Goal: Task Accomplishment & Management: Manage account settings

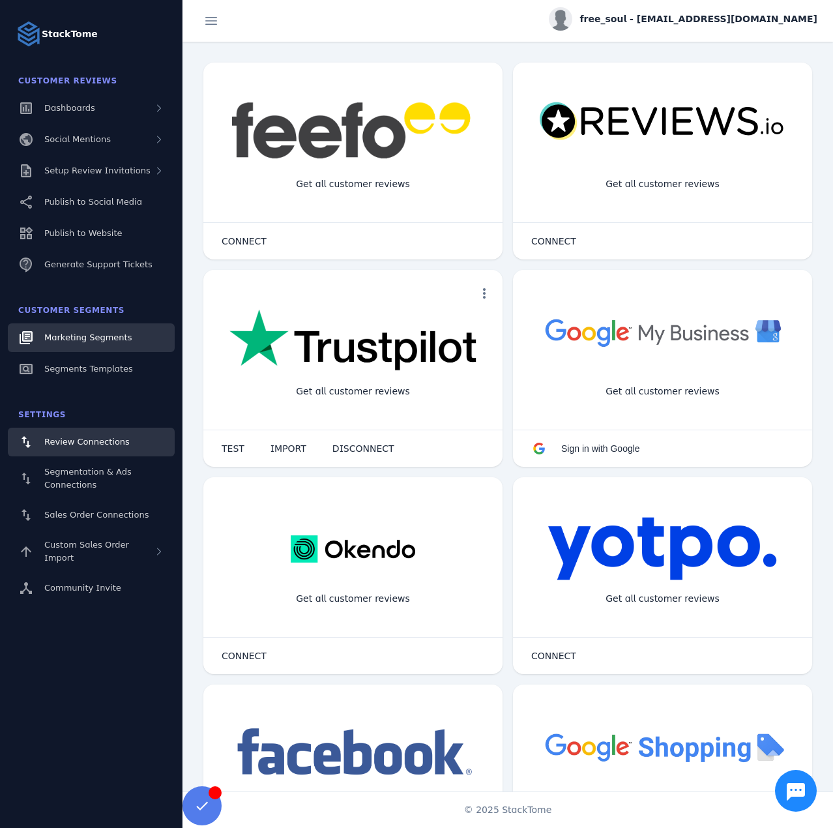
click at [70, 342] on span "Marketing Segments" at bounding box center [87, 338] width 87 height 10
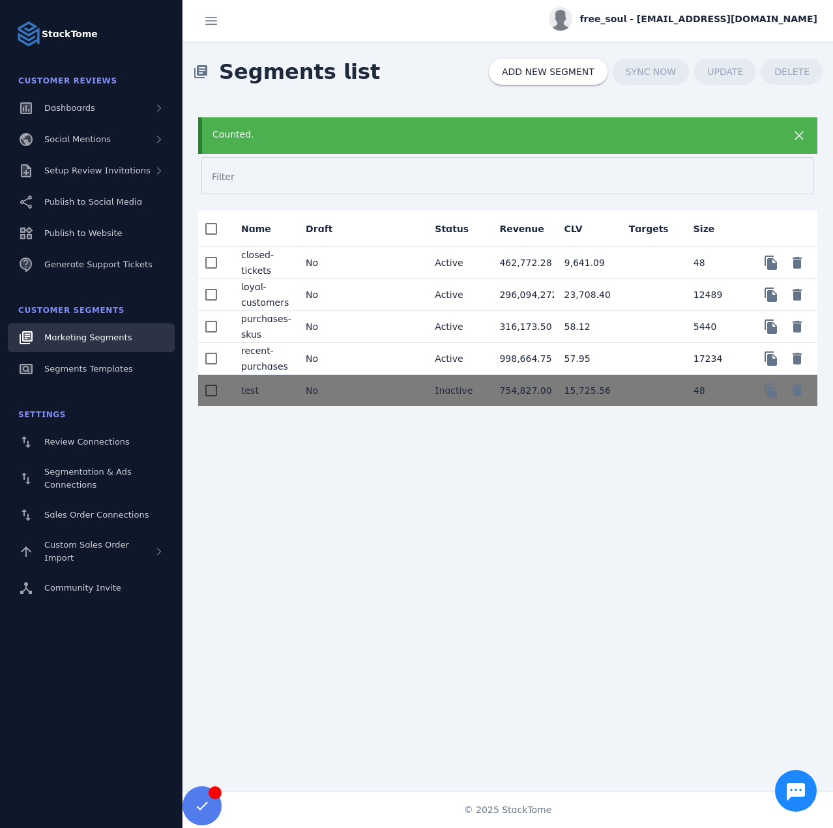
click at [337, 319] on mat-cell "No" at bounding box center [327, 327] width 65 height 32
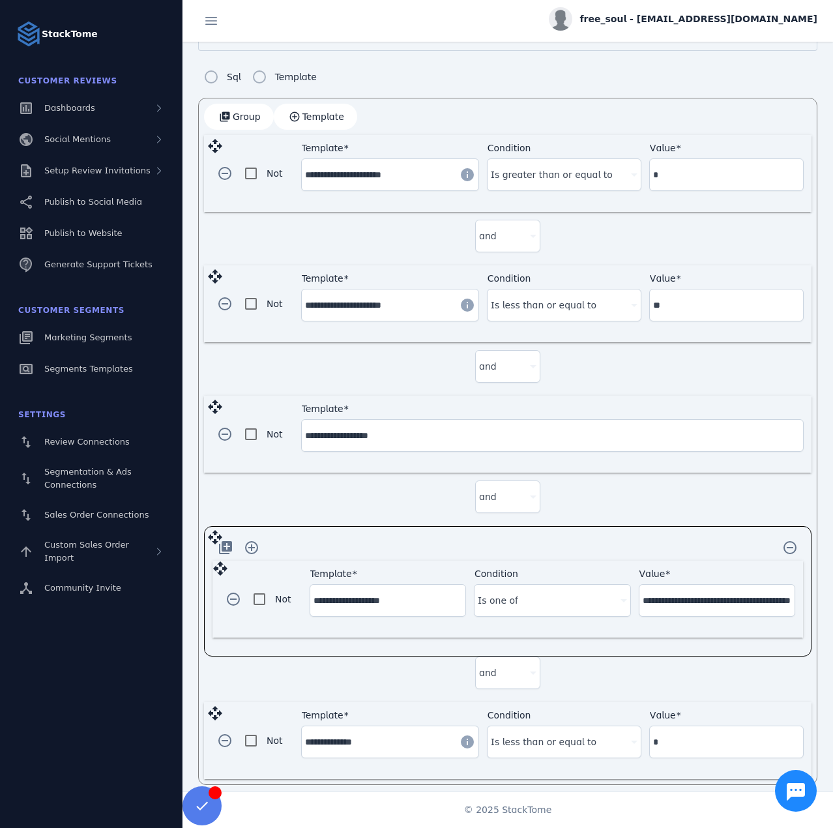
scroll to position [327, 0]
drag, startPoint x: 711, startPoint y: 592, endPoint x: 610, endPoint y: 586, distance: 101.9
click at [610, 586] on div "**********" at bounding box center [553, 598] width 486 height 61
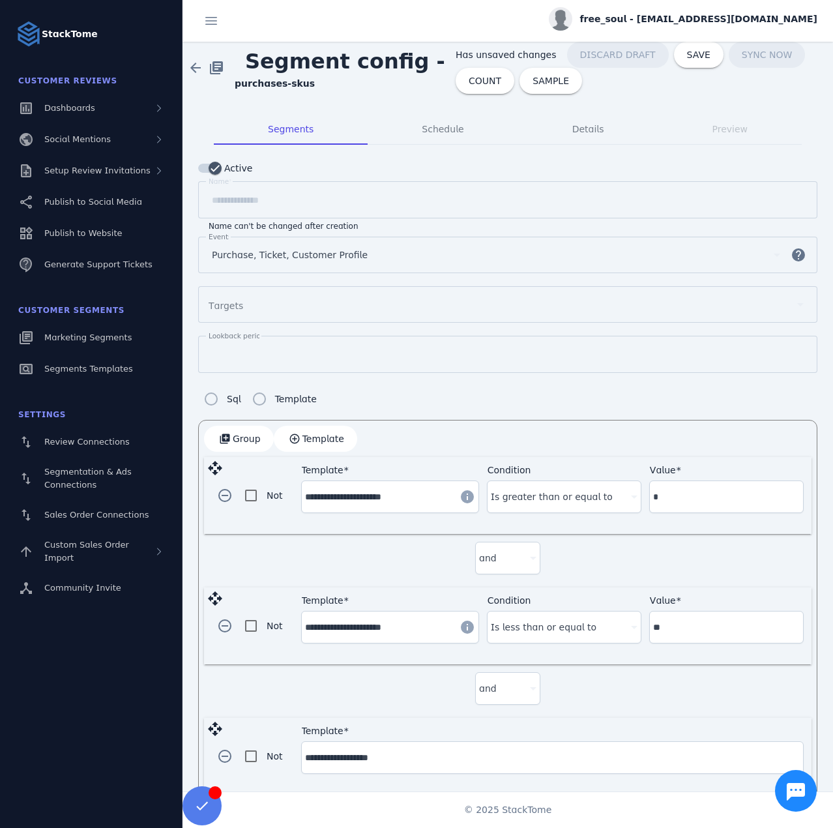
scroll to position [0, 0]
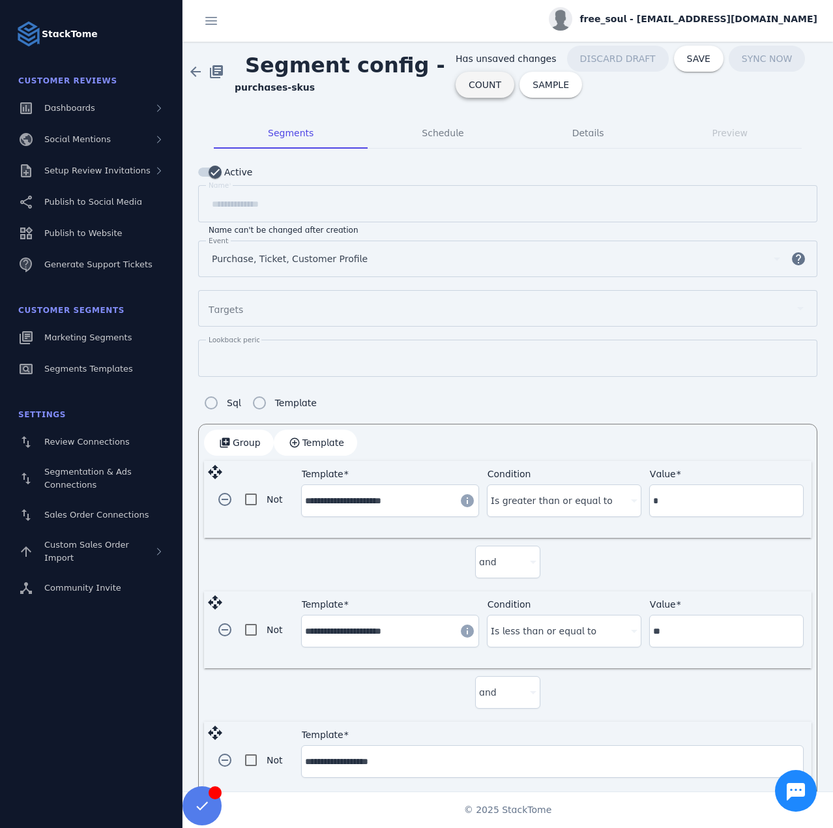
type input "**********"
click at [474, 87] on span "COUNT" at bounding box center [485, 84] width 33 height 9
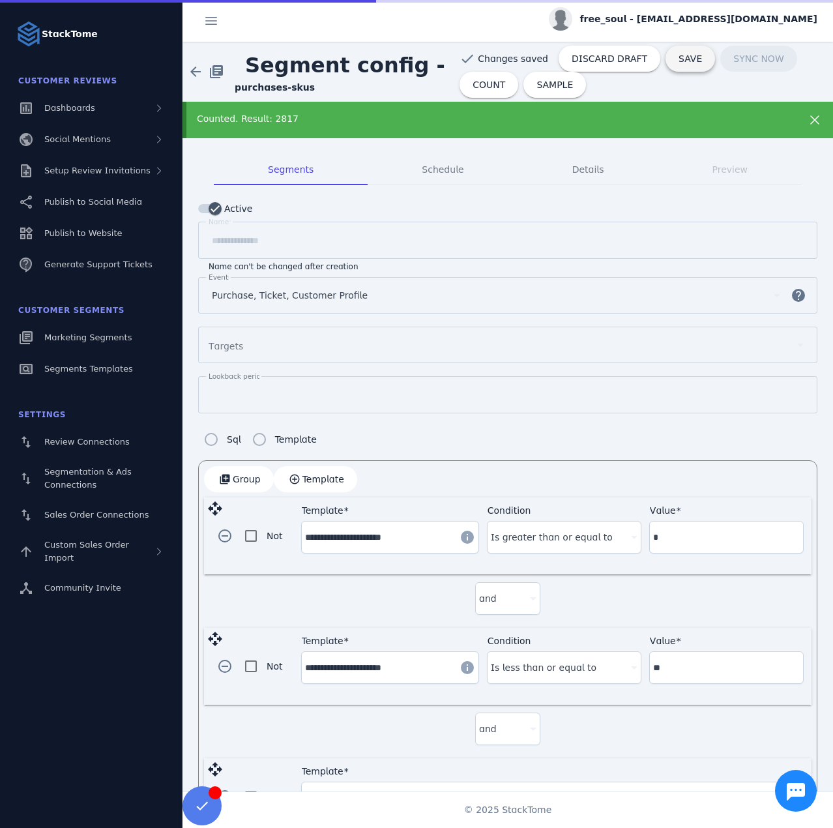
click at [666, 65] on span at bounding box center [691, 58] width 50 height 31
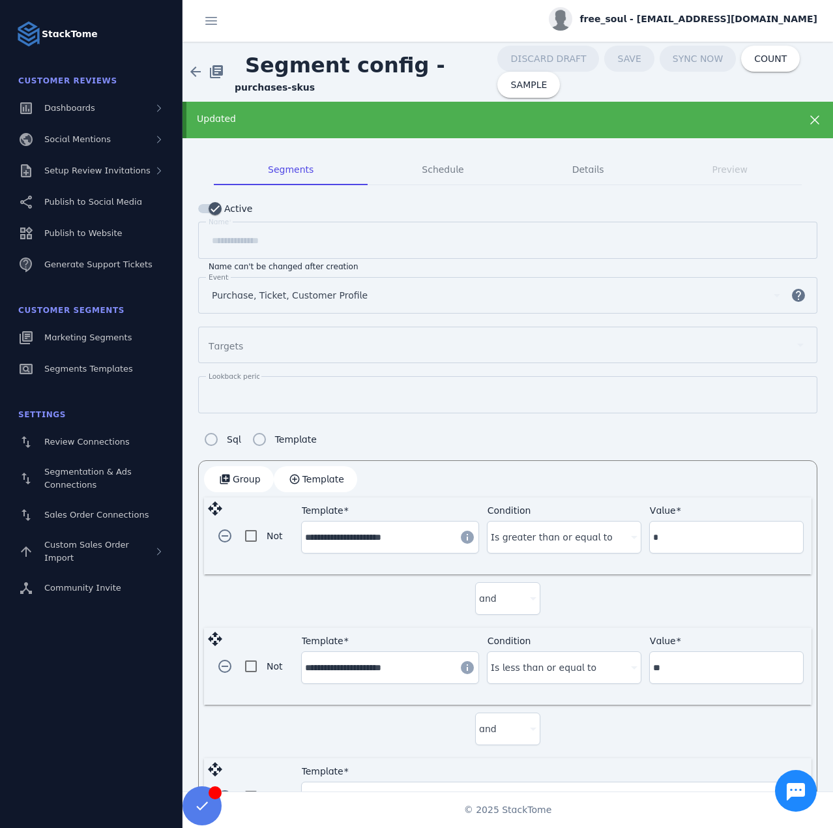
click at [691, 23] on span "free_soul - [EMAIL_ADDRESS][DOMAIN_NAME]" at bounding box center [698, 19] width 237 height 14
click at [757, 131] on button "Sign out" at bounding box center [771, 125] width 94 height 31
